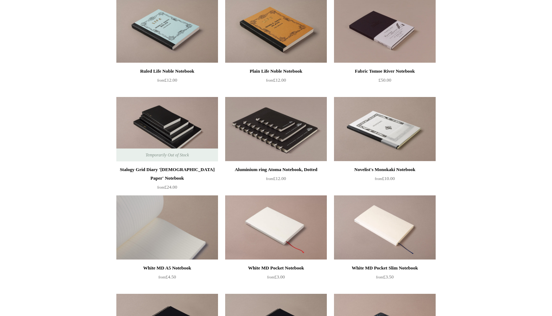
scroll to position [25, 0]
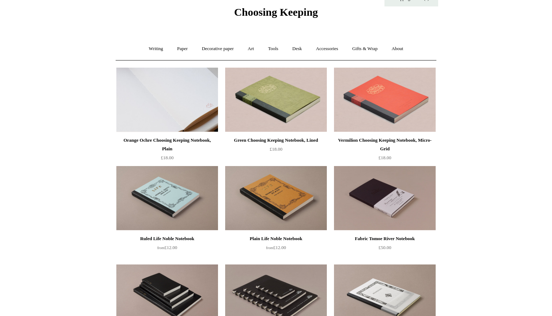
click at [157, 121] on img at bounding box center [167, 100] width 102 height 64
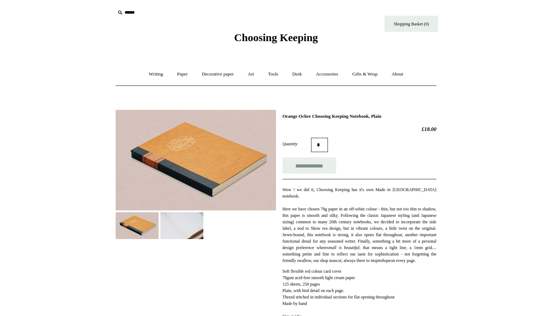
click at [175, 228] on img at bounding box center [181, 225] width 43 height 27
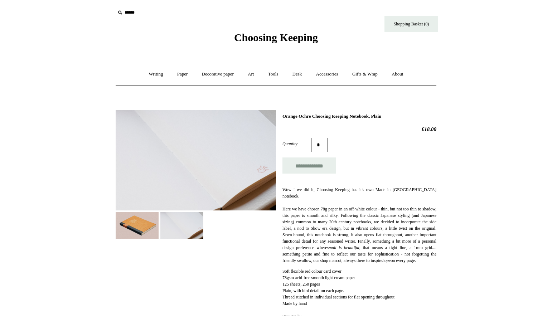
click at [188, 176] on img at bounding box center [196, 160] width 160 height 101
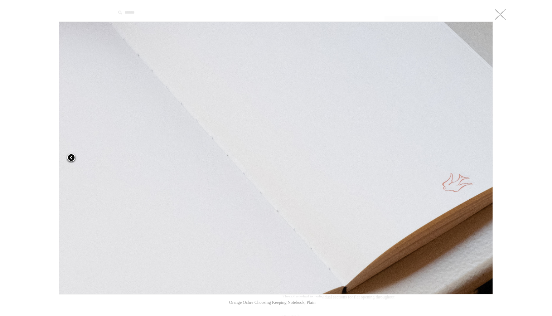
click at [71, 154] on span at bounding box center [71, 158] width 11 height 11
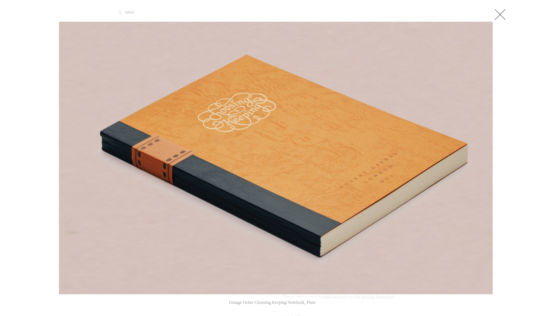
click at [504, 11] on link at bounding box center [500, 14] width 14 height 14
